Goal: Find specific page/section: Find specific page/section

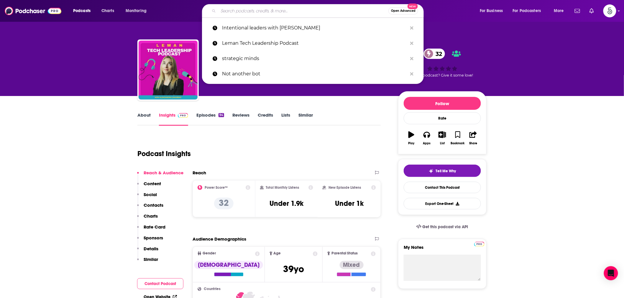
click at [248, 12] on input "Search podcasts, credits, & more..." at bounding box center [303, 10] width 170 height 9
paste input "The Conscious Chats Podcast"
type input "The Conscious Chats Podcast"
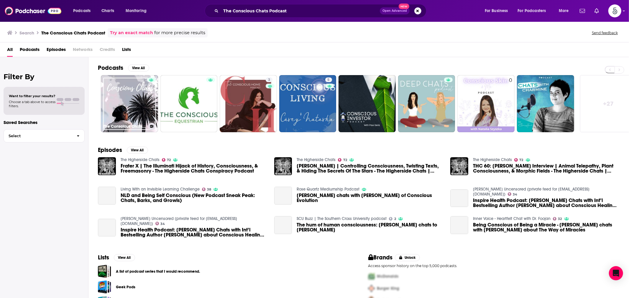
click at [124, 101] on link "The Conscious Chats Podcast" at bounding box center [129, 103] width 57 height 57
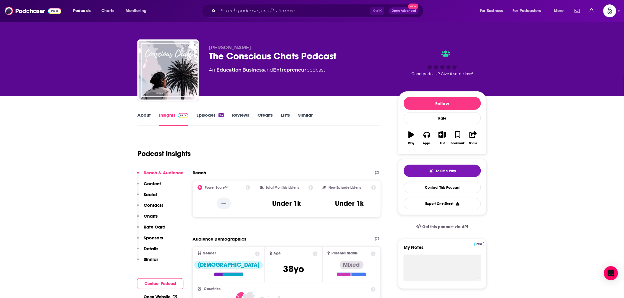
scroll to position [55, 0]
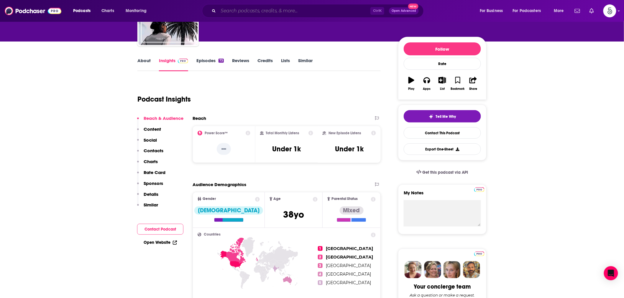
click at [243, 11] on input "Search podcasts, credits, & more..." at bounding box center [294, 10] width 152 height 9
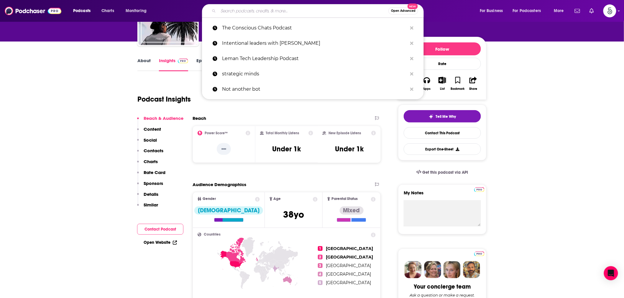
paste input "The Soul Horizon"
type input "The Soul Horizon"
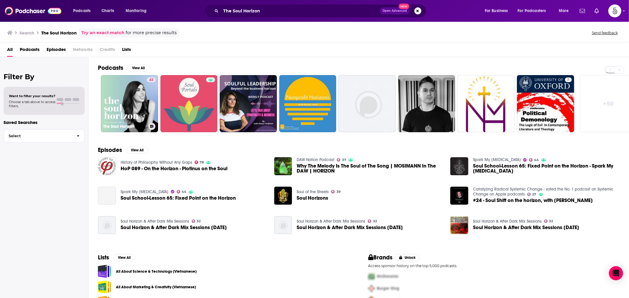
click at [141, 98] on link "43 The Soul Horizon" at bounding box center [129, 103] width 57 height 57
